Goal: Information Seeking & Learning: Learn about a topic

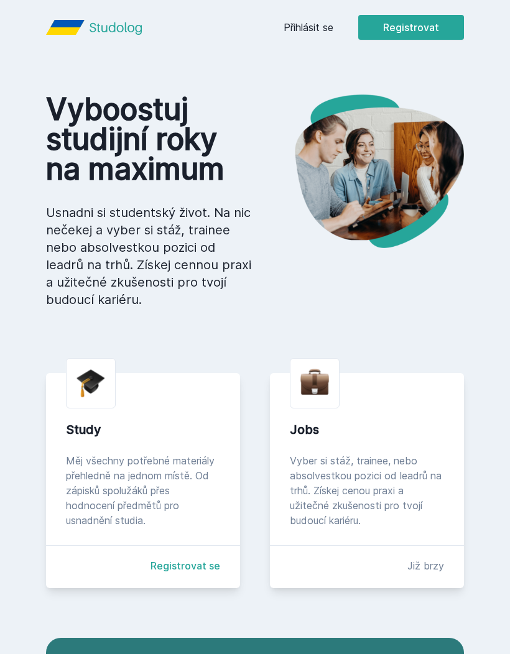
click at [324, 23] on link "Přihlásit se" at bounding box center [309, 27] width 50 height 15
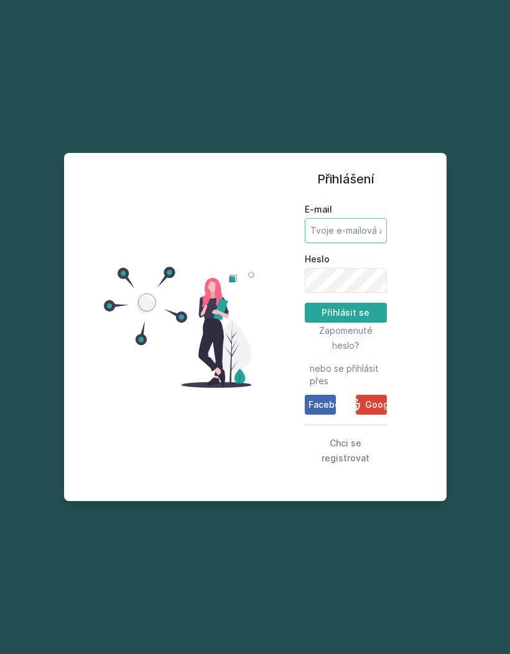
click at [347, 243] on input "E-mail" at bounding box center [346, 230] width 82 height 25
type input "[EMAIL_ADDRESS][DOMAIN_NAME]"
click at [345, 323] on button "Přihlásit se" at bounding box center [346, 313] width 82 height 20
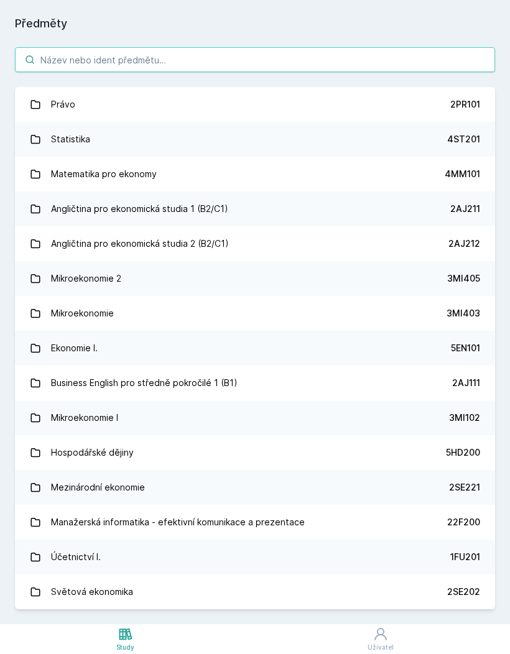
click at [333, 64] on input "search" at bounding box center [255, 59] width 480 height 25
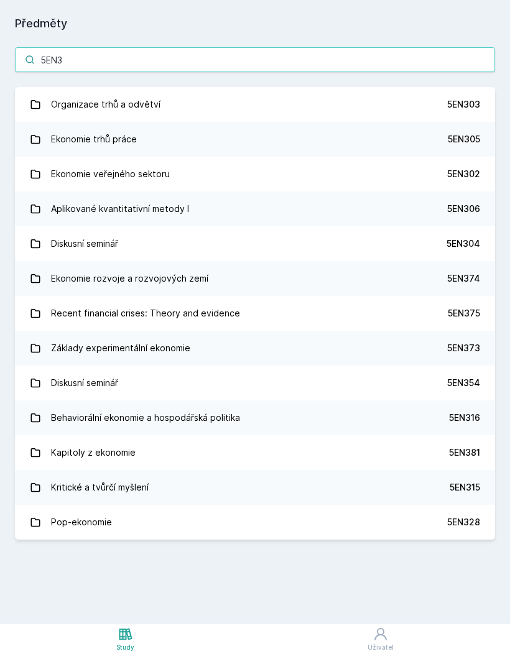
type input "5EN3"
click at [179, 175] on link "Ekonomie veřejného sektoru 5EN302" at bounding box center [255, 174] width 480 height 35
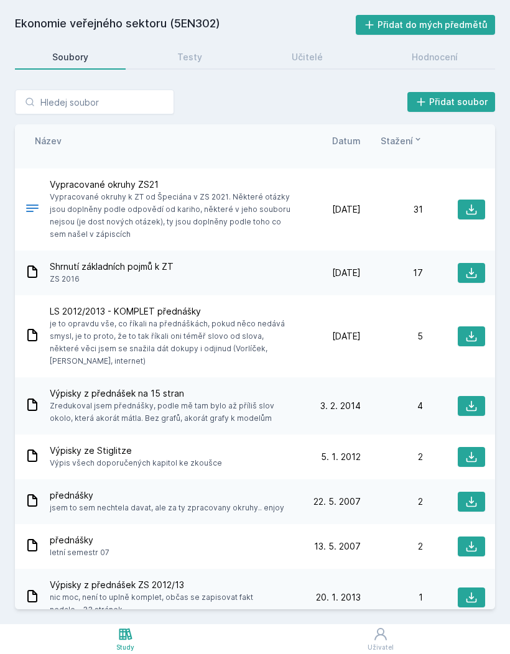
scroll to position [347, 0]
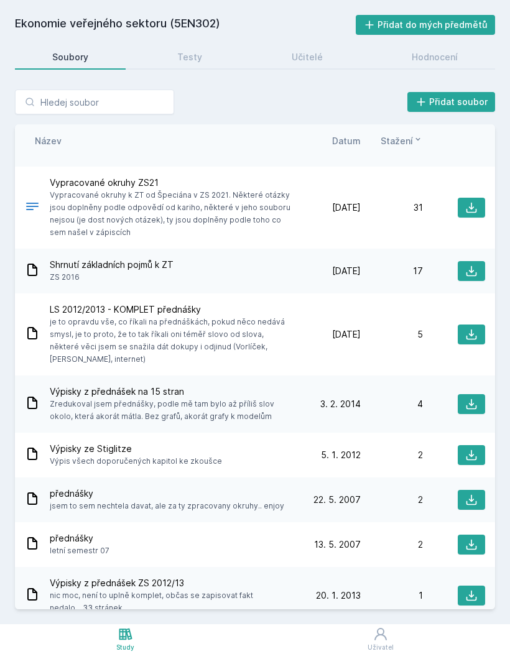
click at [419, 54] on div "Hodnocení" at bounding box center [435, 57] width 46 height 12
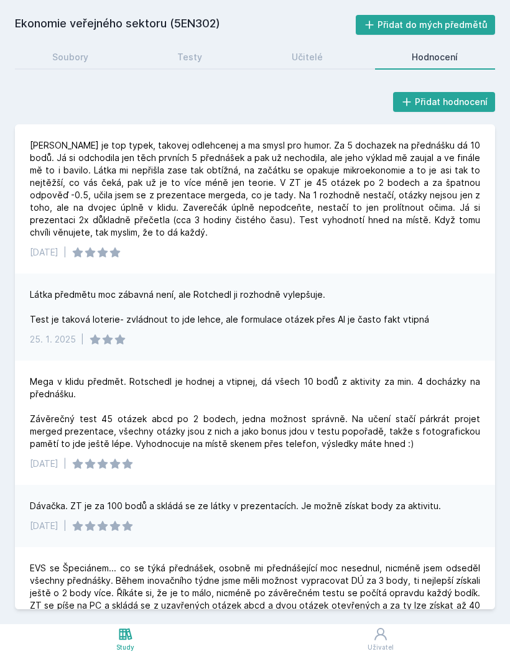
click at [264, 185] on div "[PERSON_NAME] je top typek, takovej odlehcenej a ma smysl pro humor. Za 5 docha…" at bounding box center [255, 189] width 450 height 100
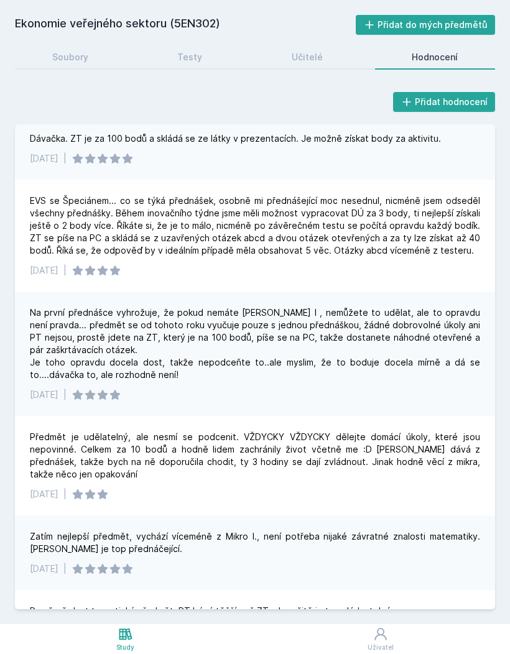
scroll to position [369, 0]
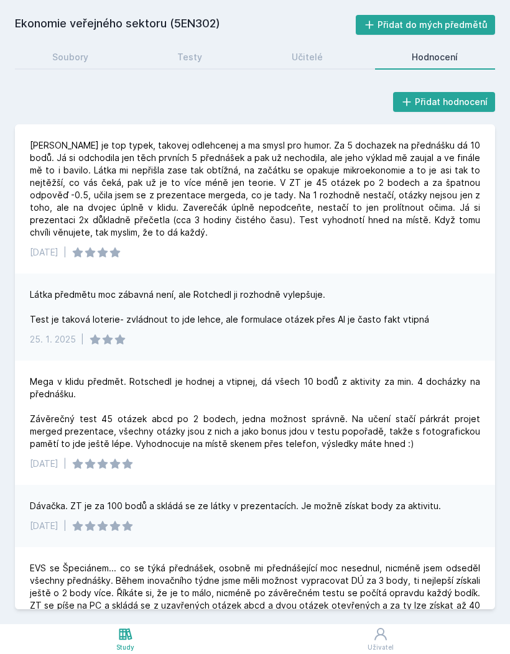
click at [313, 61] on div "Učitelé" at bounding box center [307, 57] width 31 height 12
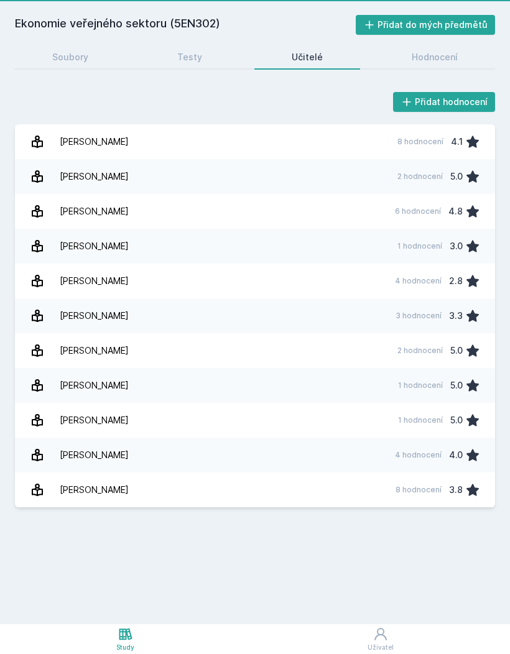
click at [308, 49] on link "Učitelé" at bounding box center [307, 57] width 106 height 25
click at [200, 58] on div "Testy" at bounding box center [189, 57] width 25 height 12
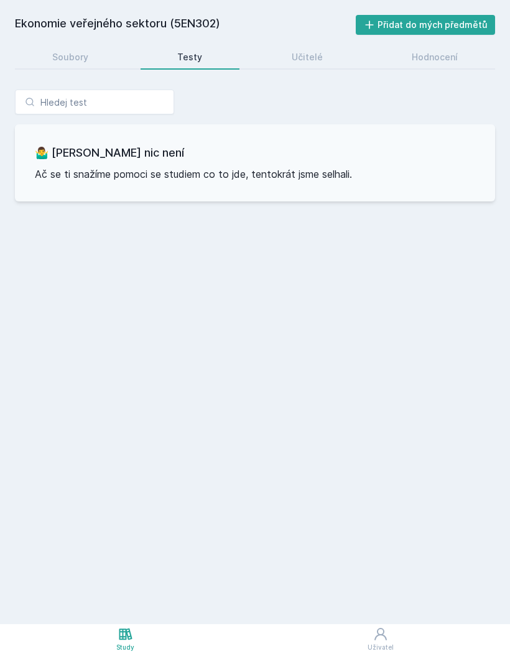
click at [88, 59] on link "Soubory" at bounding box center [70, 57] width 111 height 25
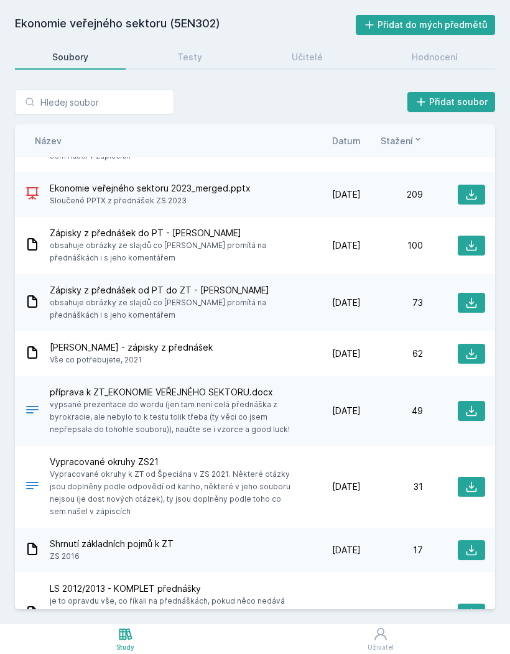
scroll to position [65, 0]
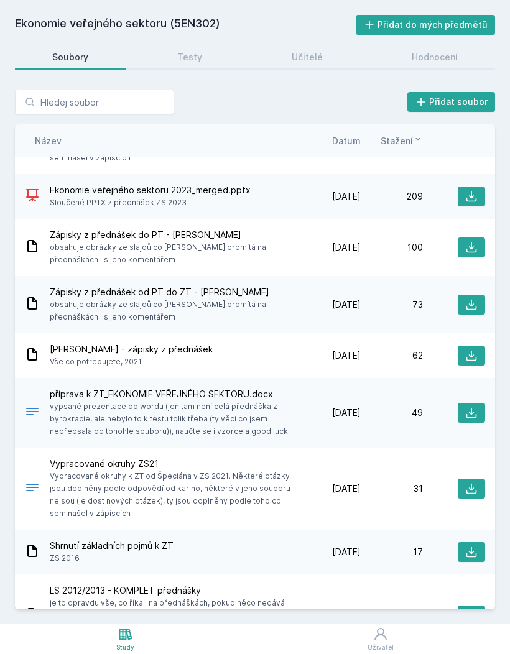
click at [256, 190] on div "Ekonomie veřejného sektoru 2023_merged.pptx Sloučené PPTX z přednášek ZS 2023" at bounding box center [162, 196] width 274 height 25
click at [230, 192] on span "Ekonomie veřejného sektoru 2023_merged.pptx" at bounding box center [150, 190] width 201 height 12
click at [421, 200] on div "209" at bounding box center [392, 196] width 62 height 12
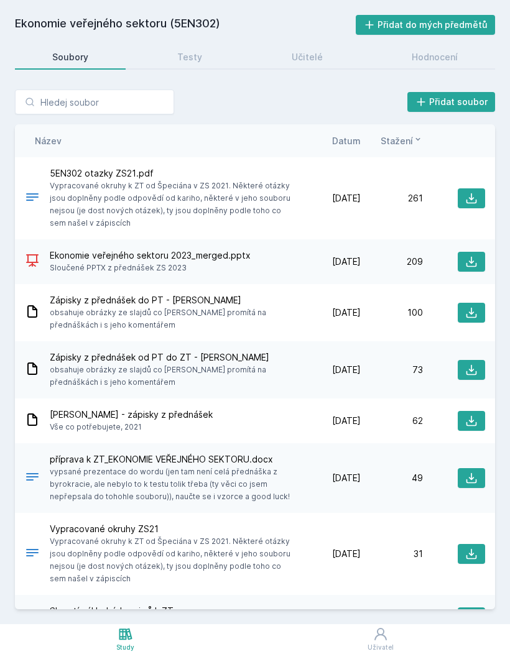
scroll to position [0, 0]
click at [466, 258] on icon at bounding box center [471, 262] width 12 height 12
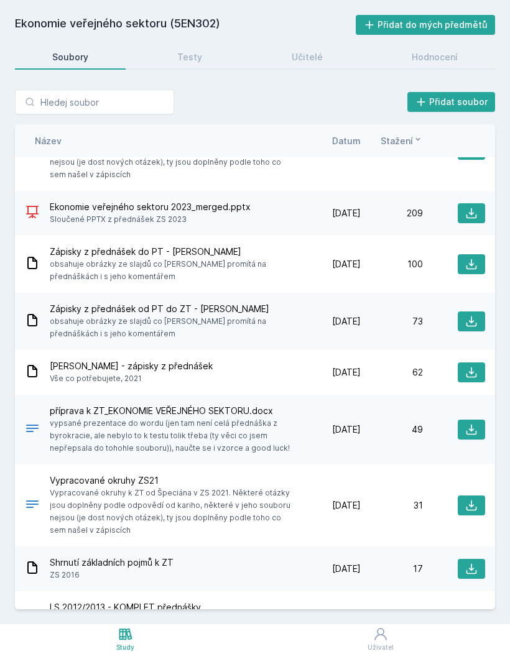
scroll to position [50, 0]
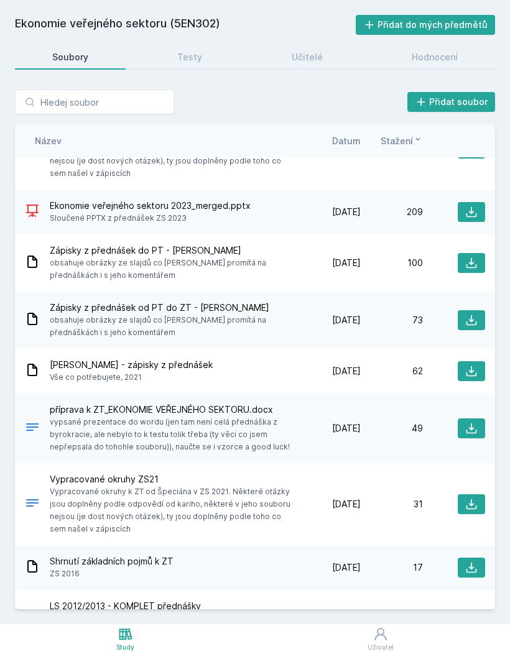
click at [240, 410] on span "příprava k ZT_EKONOMIE VEŘEJNÉHO SEKTORU.docx" at bounding box center [172, 410] width 244 height 12
click at [235, 423] on span "vypsané prezentace do wordu (jen tam není celá přednáška z byrokracie, ale neby…" at bounding box center [172, 434] width 244 height 37
click at [470, 422] on icon at bounding box center [471, 428] width 12 height 12
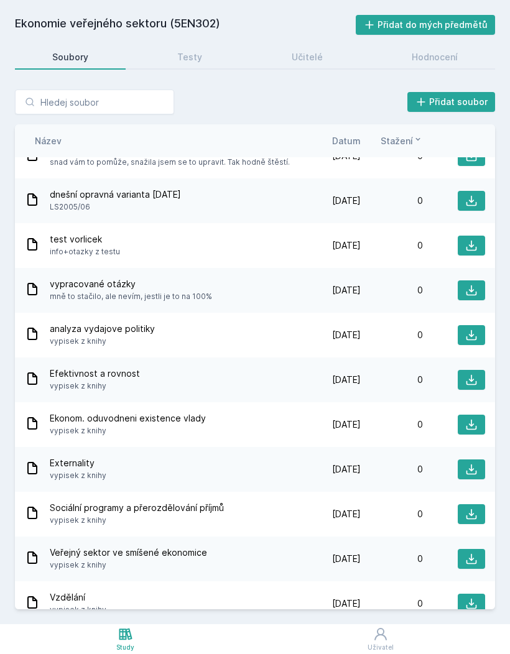
scroll to position [44, 0]
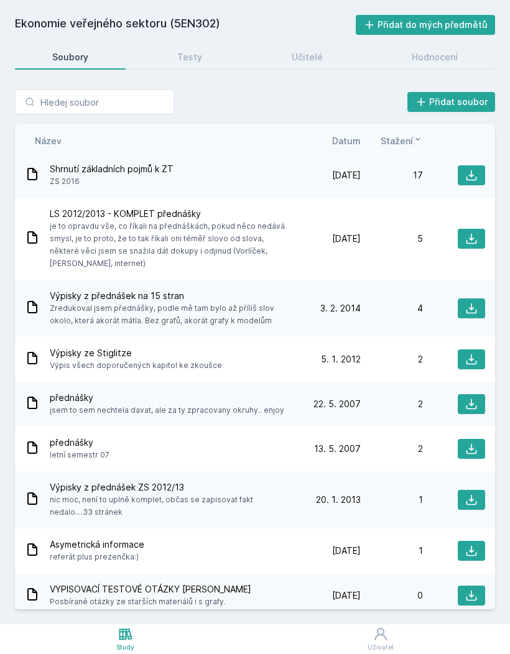
click at [414, 134] on icon at bounding box center [418, 139] width 10 height 10
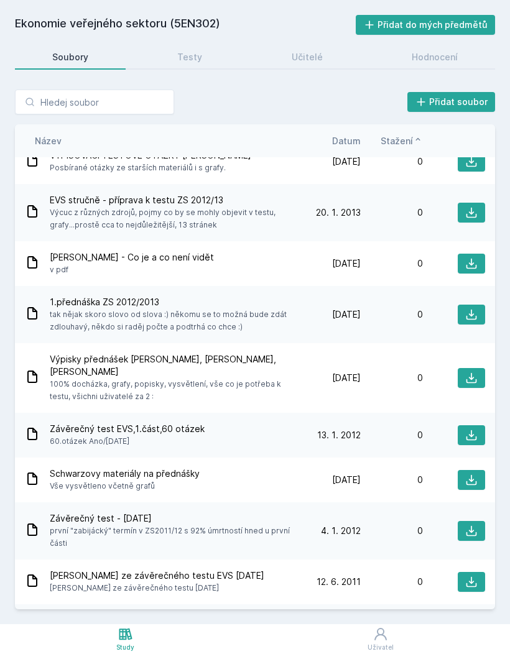
click at [415, 134] on icon at bounding box center [418, 139] width 10 height 10
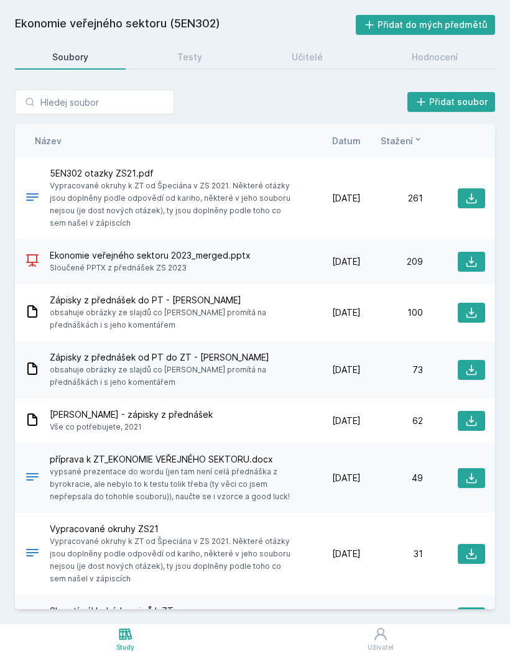
scroll to position [0, 0]
click at [414, 134] on icon at bounding box center [418, 139] width 10 height 10
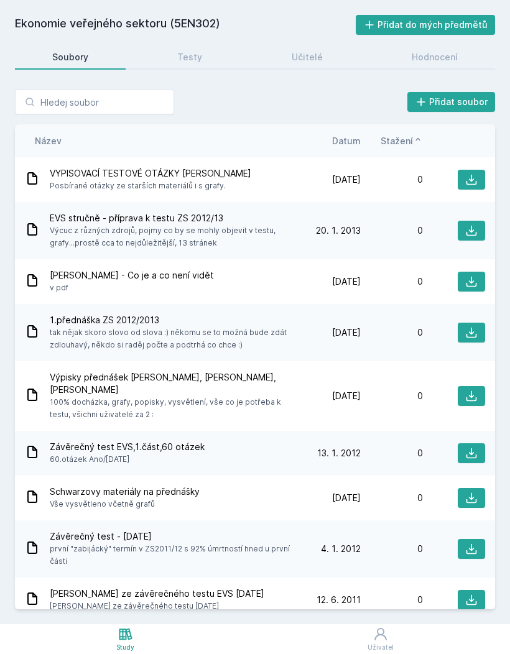
click at [422, 134] on icon at bounding box center [418, 139] width 10 height 10
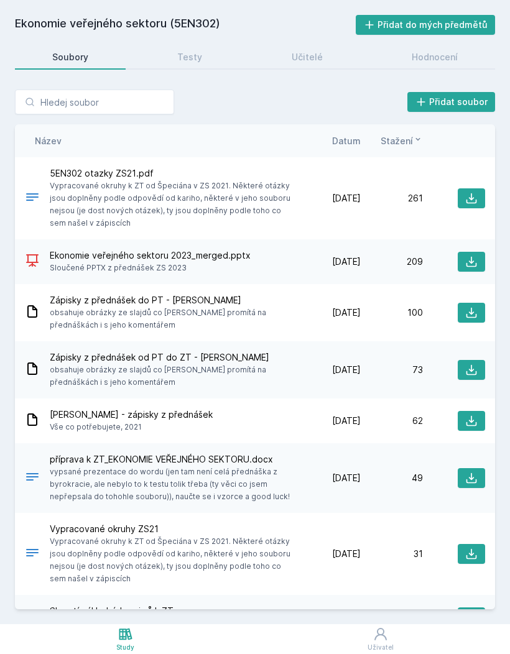
click at [422, 134] on icon at bounding box center [418, 139] width 10 height 10
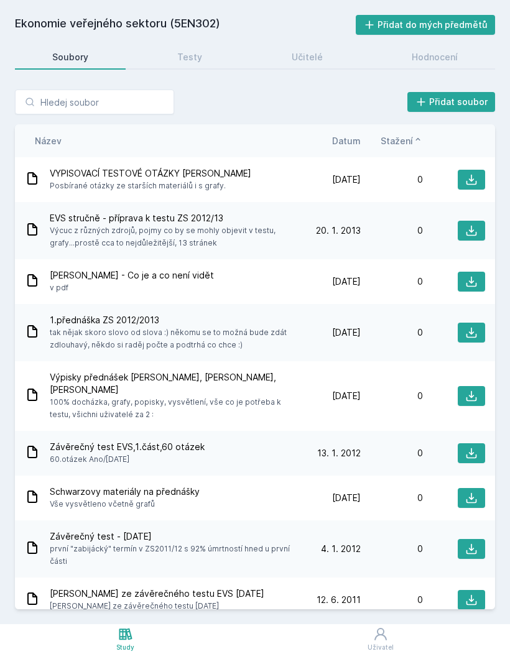
click at [421, 134] on icon at bounding box center [418, 139] width 10 height 10
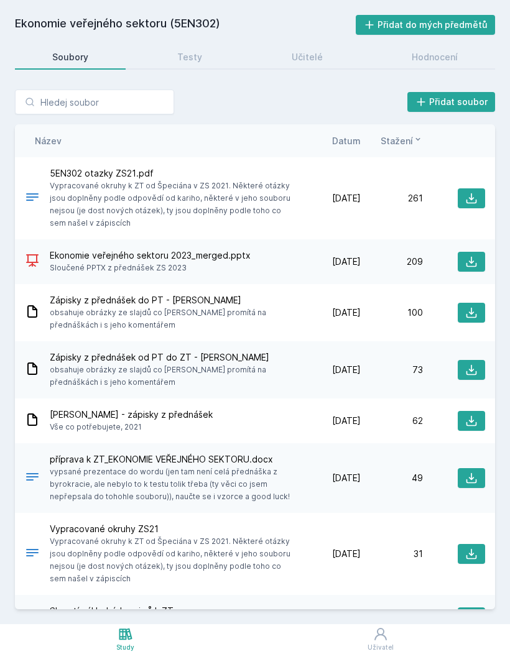
click at [373, 192] on div "261" at bounding box center [392, 198] width 62 height 12
click at [424, 189] on div at bounding box center [454, 199] width 62 height 20
click at [482, 189] on button at bounding box center [471, 199] width 27 height 20
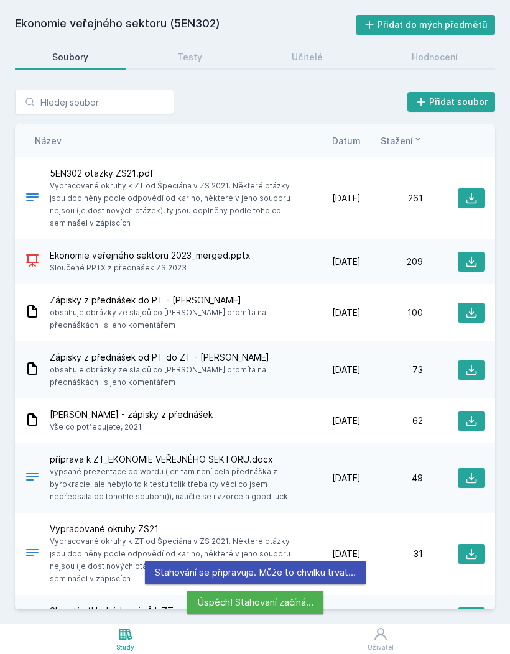
click at [366, 189] on div "[DATE] [DATE] 261" at bounding box center [392, 199] width 187 height 20
click at [448, 189] on div at bounding box center [454, 199] width 62 height 20
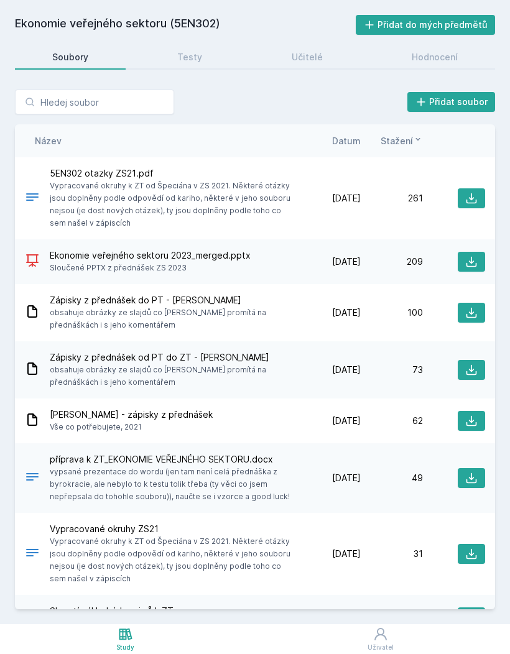
click at [381, 192] on div "261" at bounding box center [392, 198] width 62 height 12
click at [391, 284] on div "Zápisky z přednášek do PT - [PERSON_NAME] obsahuje obrázky ze slajdů co [PERSON…" at bounding box center [255, 312] width 480 height 57
click at [385, 307] on div "100" at bounding box center [392, 313] width 62 height 12
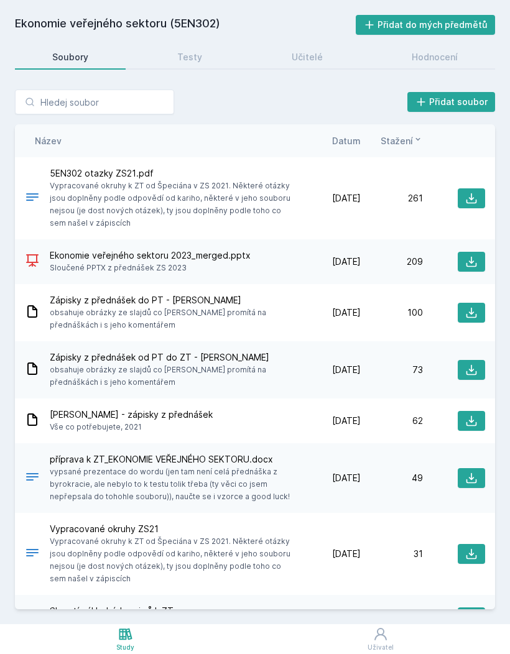
click at [334, 193] on div "5EN302 otazky ZS21.pdf Vypracované okruhy k ZT od Špeciána v ZS 2021. Některé o…" at bounding box center [255, 198] width 480 height 82
click at [355, 192] on span "[DATE]" at bounding box center [346, 198] width 29 height 12
click at [31, 193] on icon at bounding box center [32, 196] width 12 height 7
click at [477, 192] on icon at bounding box center [471, 198] width 12 height 12
click at [472, 257] on icon at bounding box center [472, 262] width 11 height 11
